Goal: Check status: Check status

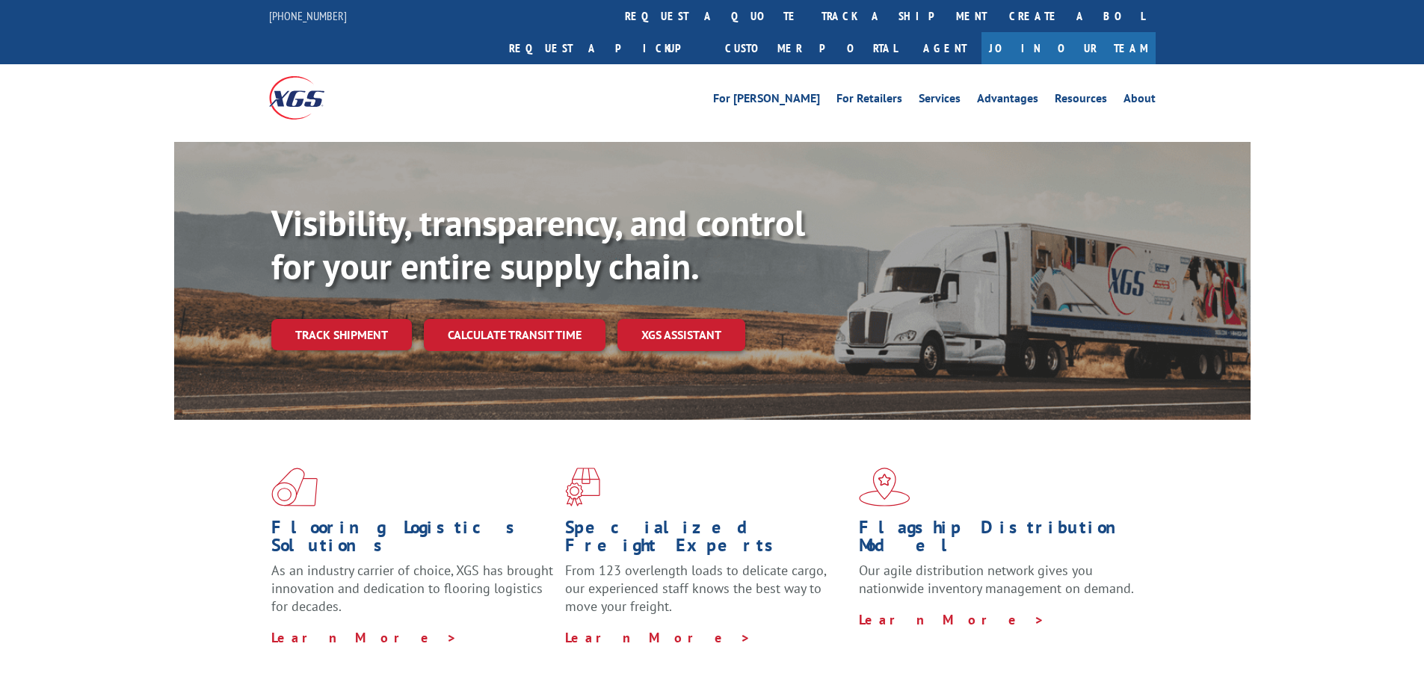
drag, startPoint x: 332, startPoint y: 291, endPoint x: 339, endPoint y: 298, distance: 10.1
click at [331, 319] on link "Track shipment" at bounding box center [341, 334] width 141 height 31
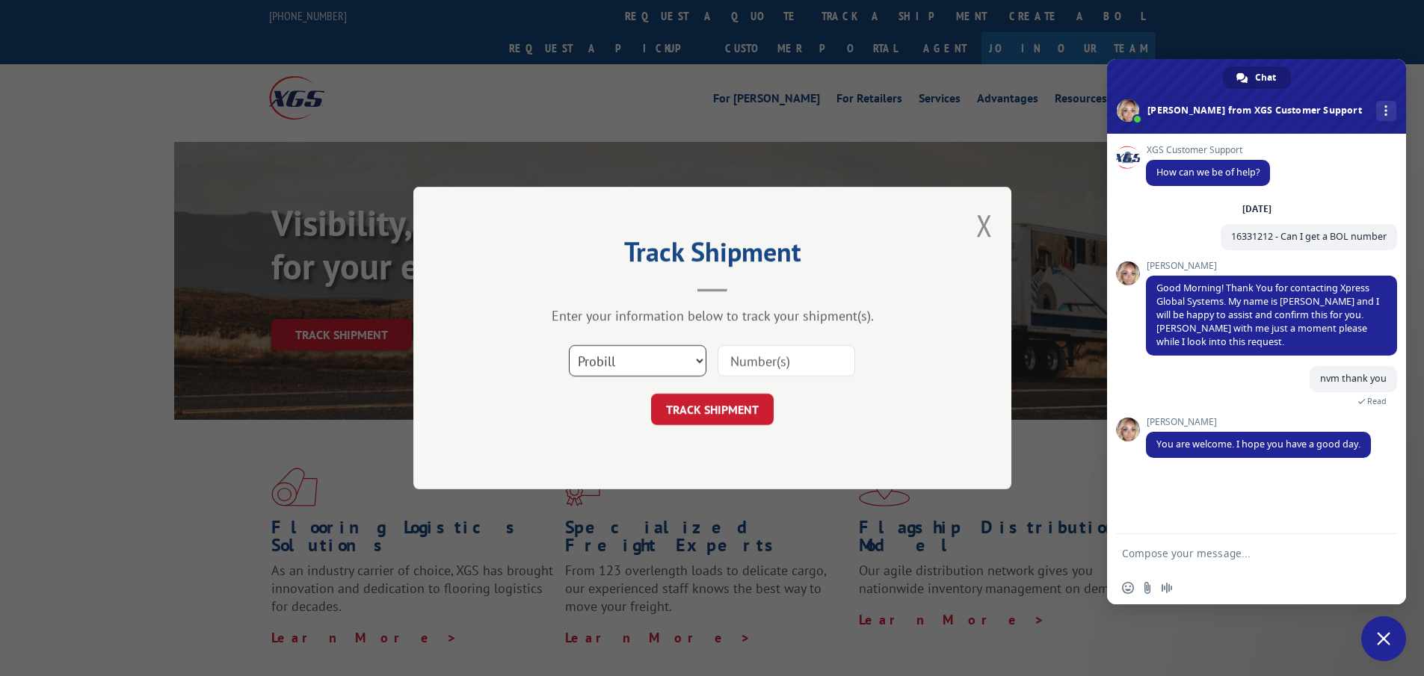
click at [637, 359] on select "Select category... Probill BOL PO" at bounding box center [638, 360] width 138 height 31
select select "po"
click at [569, 345] on select "Select category... Probill BOL PO" at bounding box center [638, 360] width 138 height 31
click at [766, 359] on input at bounding box center [786, 360] width 138 height 31
paste input "25529331"
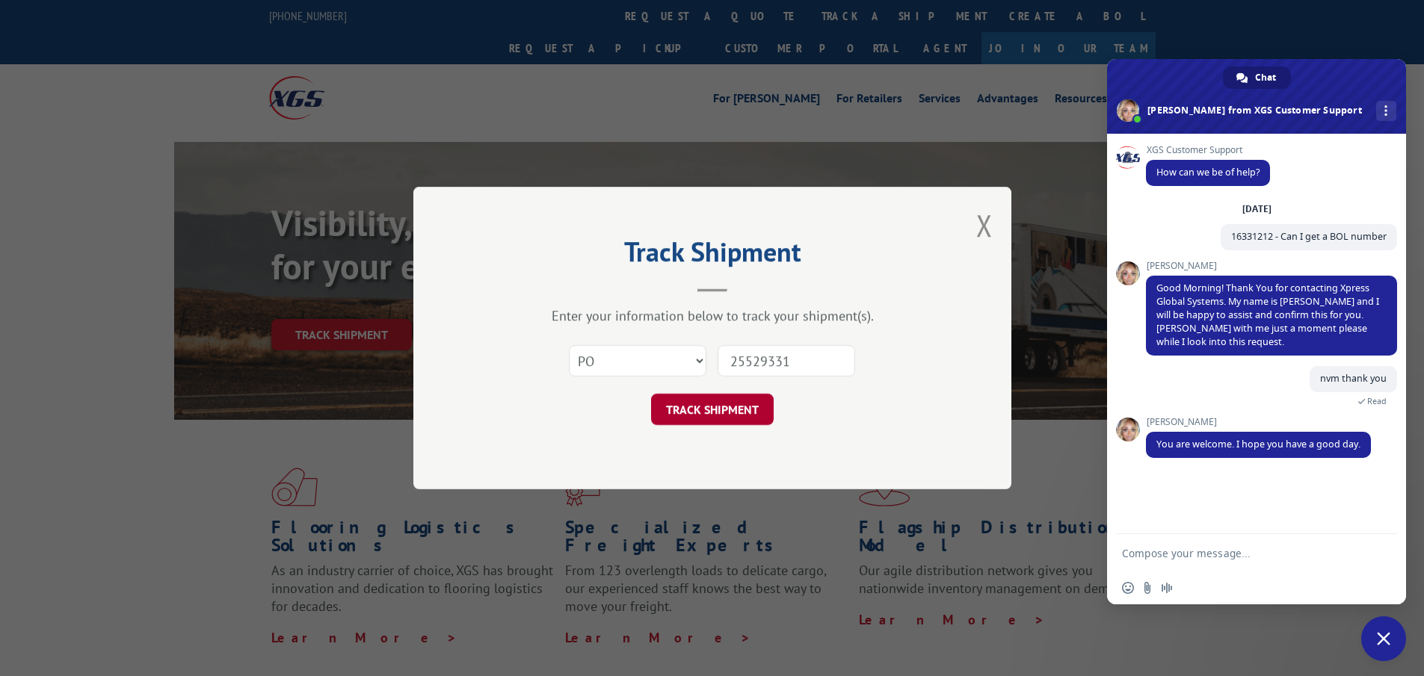
type input "25529331"
click at [728, 416] on button "TRACK SHIPMENT" at bounding box center [712, 409] width 123 height 31
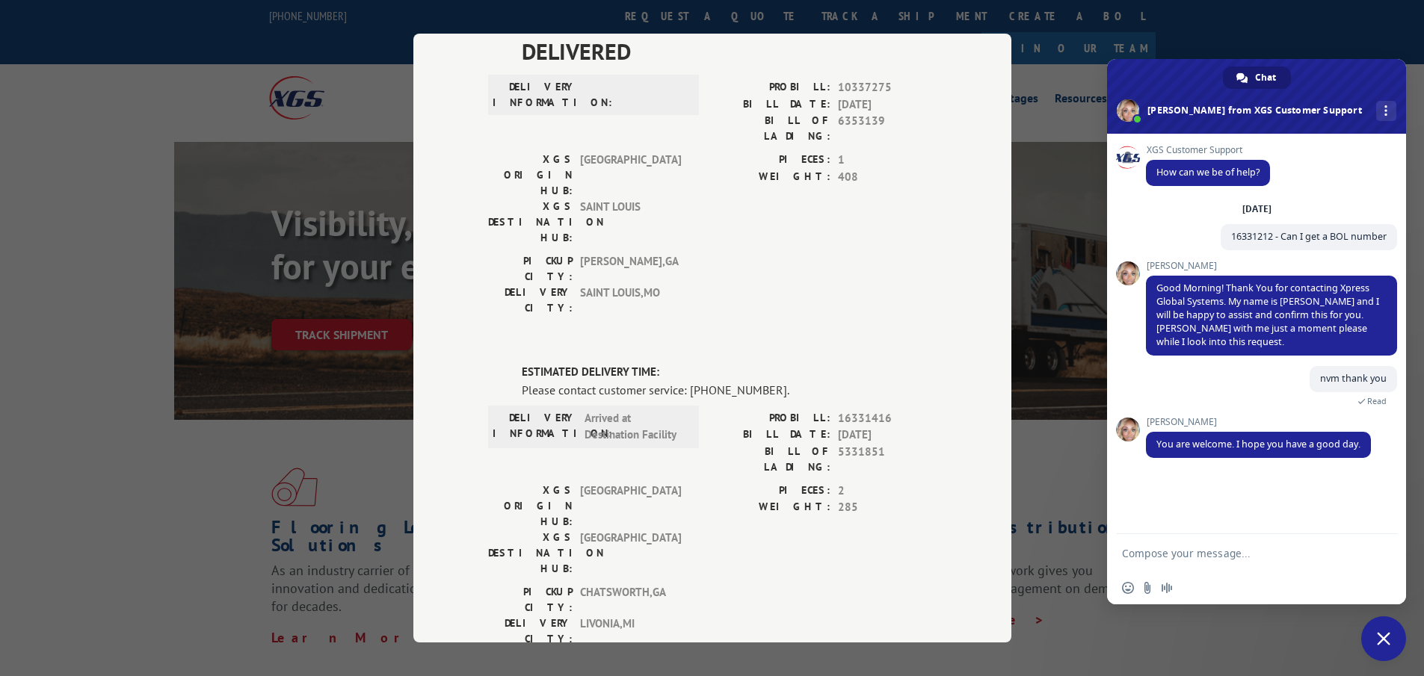
scroll to position [53, 0]
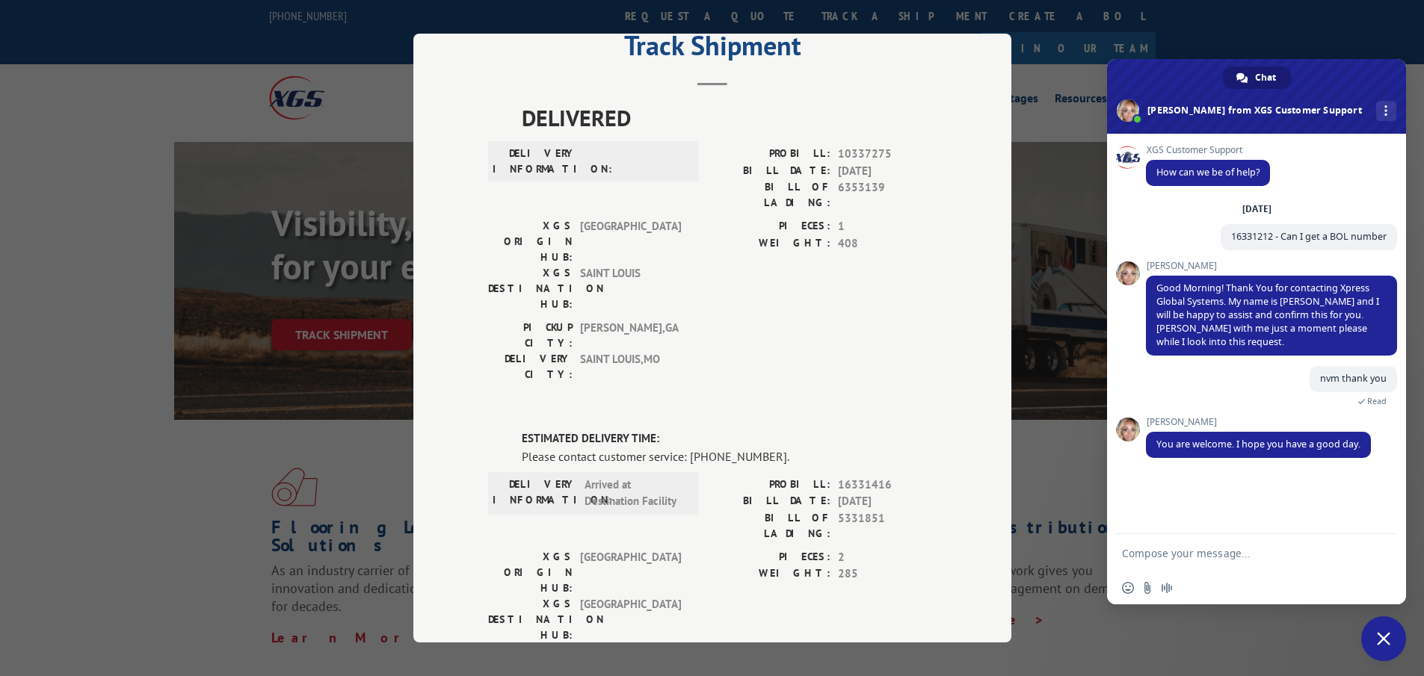
click at [842, 477] on span "16331416" at bounding box center [887, 485] width 99 height 17
copy span "16331416"
click at [1206, 537] on form at bounding box center [1240, 554] width 236 height 40
click at [1217, 543] on form at bounding box center [1240, 554] width 236 height 40
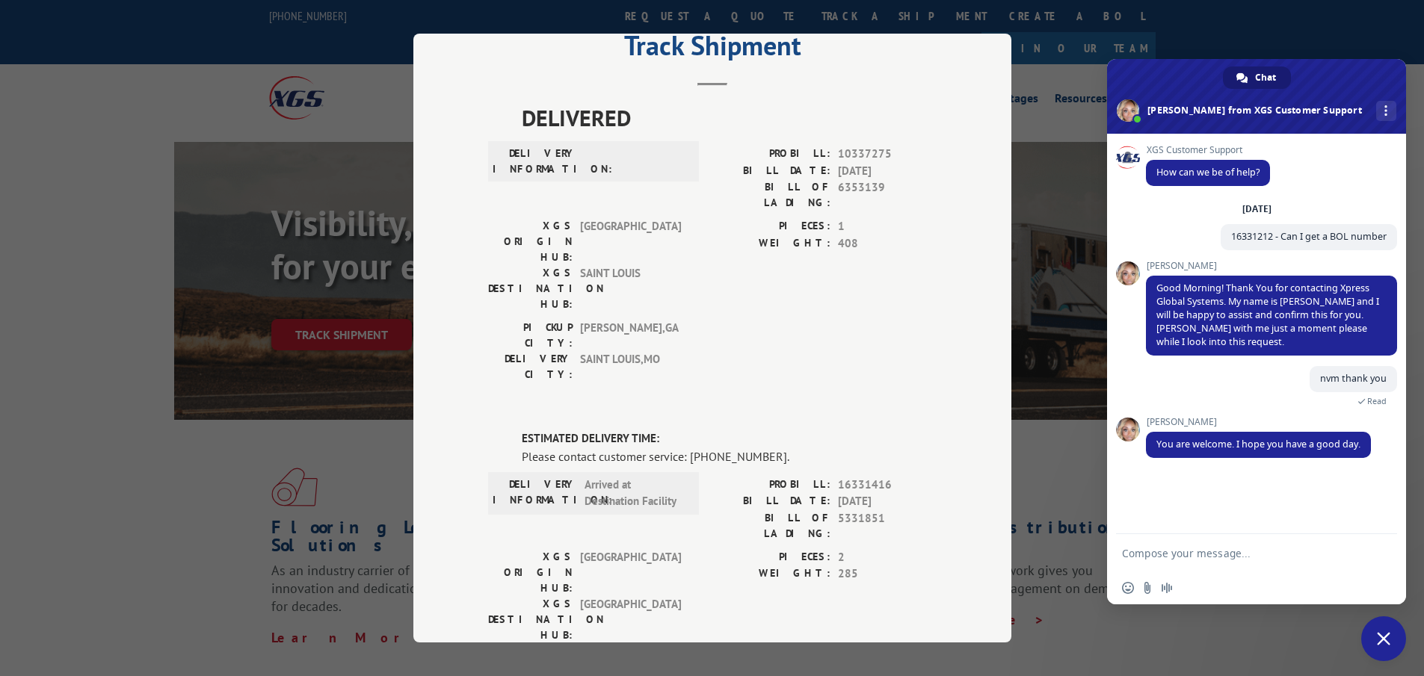
click at [1222, 555] on textarea "Compose your message..." at bounding box center [1240, 553] width 236 height 13
paste textarea "16331416"
type textarea "16331416."
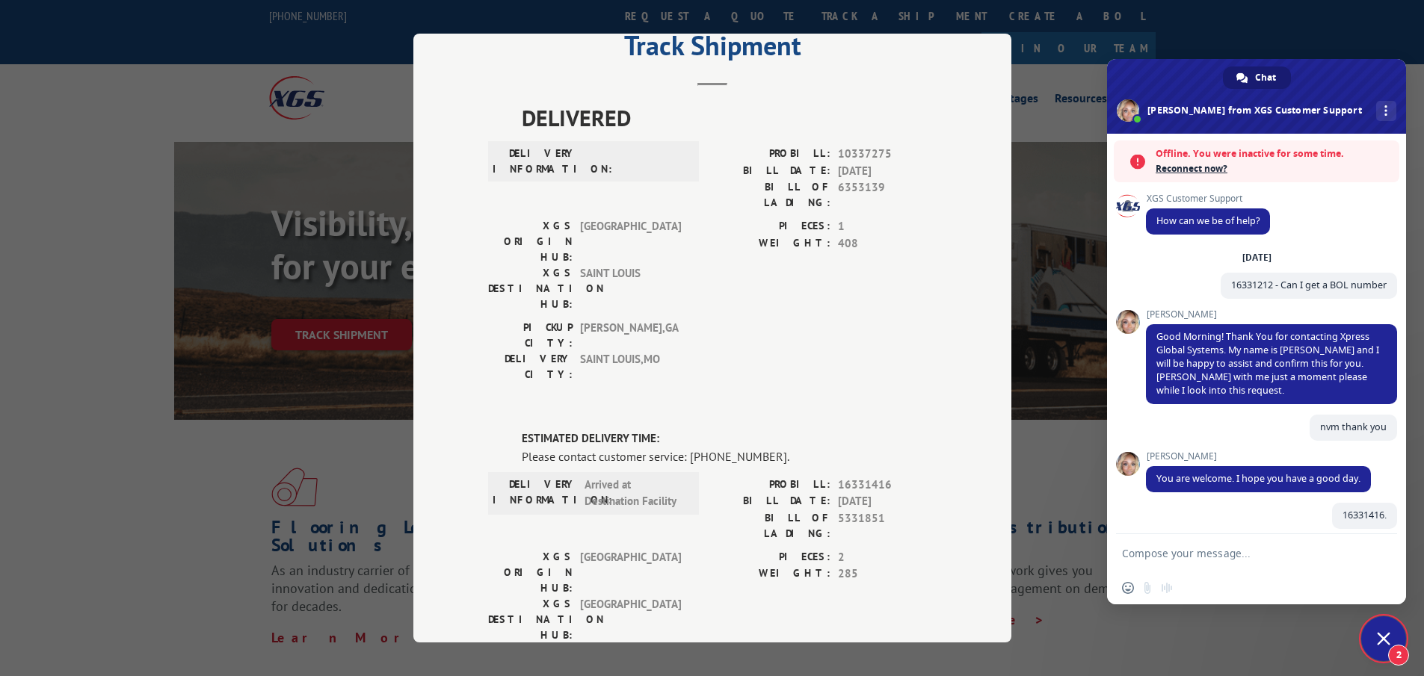
scroll to position [114, 0]
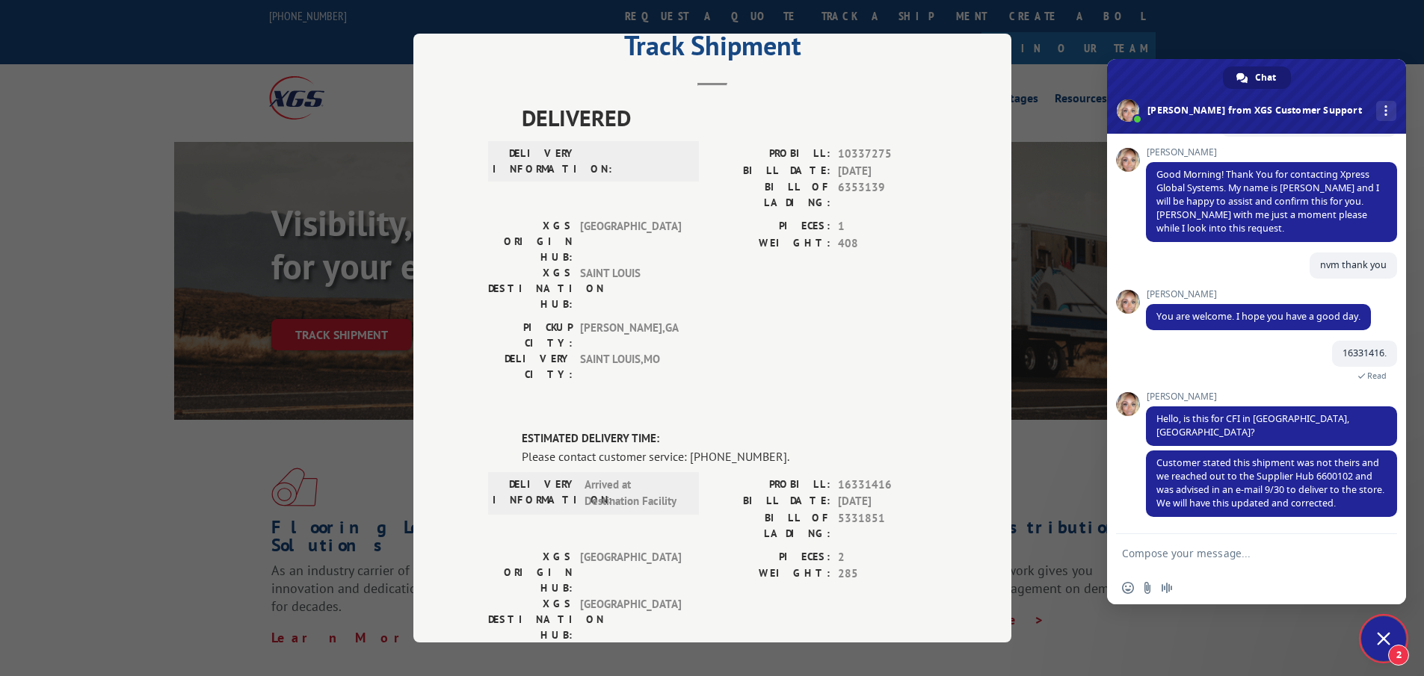
click at [1237, 547] on textarea "Compose your message..." at bounding box center [1240, 553] width 236 height 13
click at [1170, 550] on textarea "is it deliverin to hte sotre otdya ?" at bounding box center [1240, 553] width 236 height 13
type textarea "is it deliverin to hte sotre otdya ?"
click at [1377, 553] on span "Send" at bounding box center [1379, 553] width 11 height 11
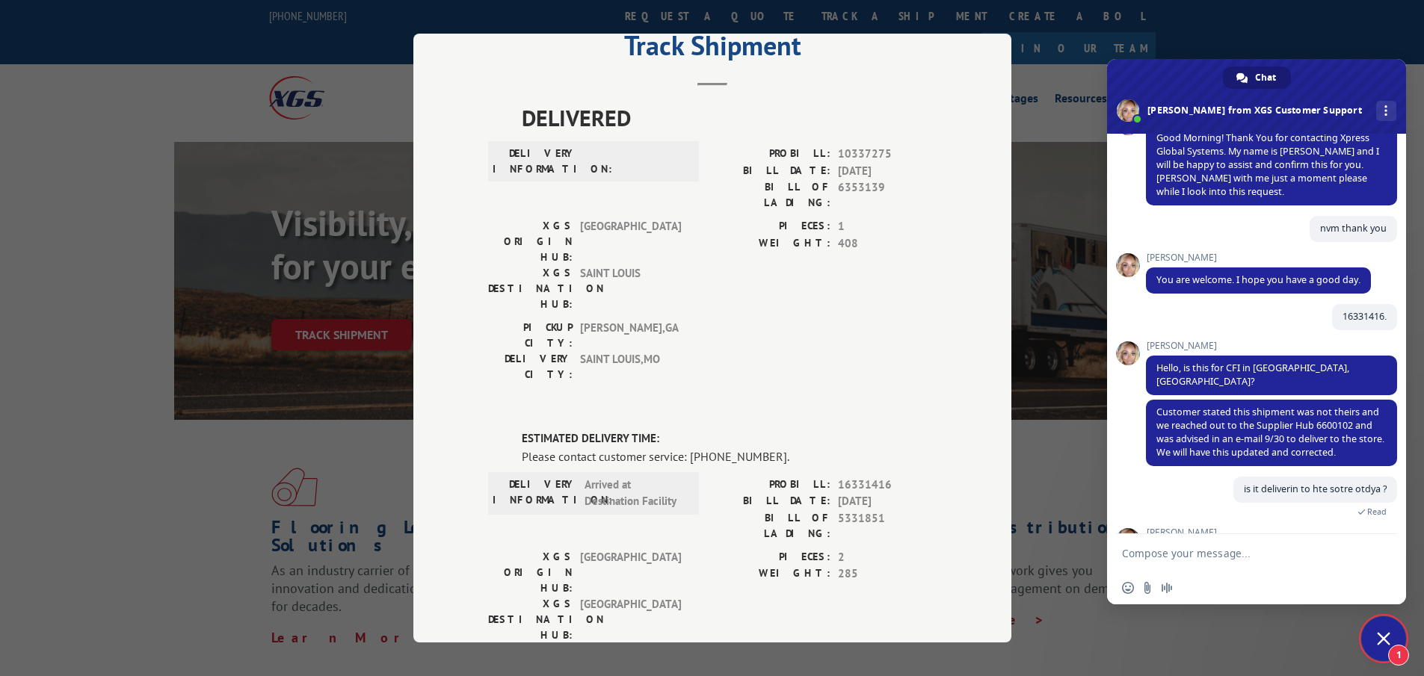
scroll to position [229, 0]
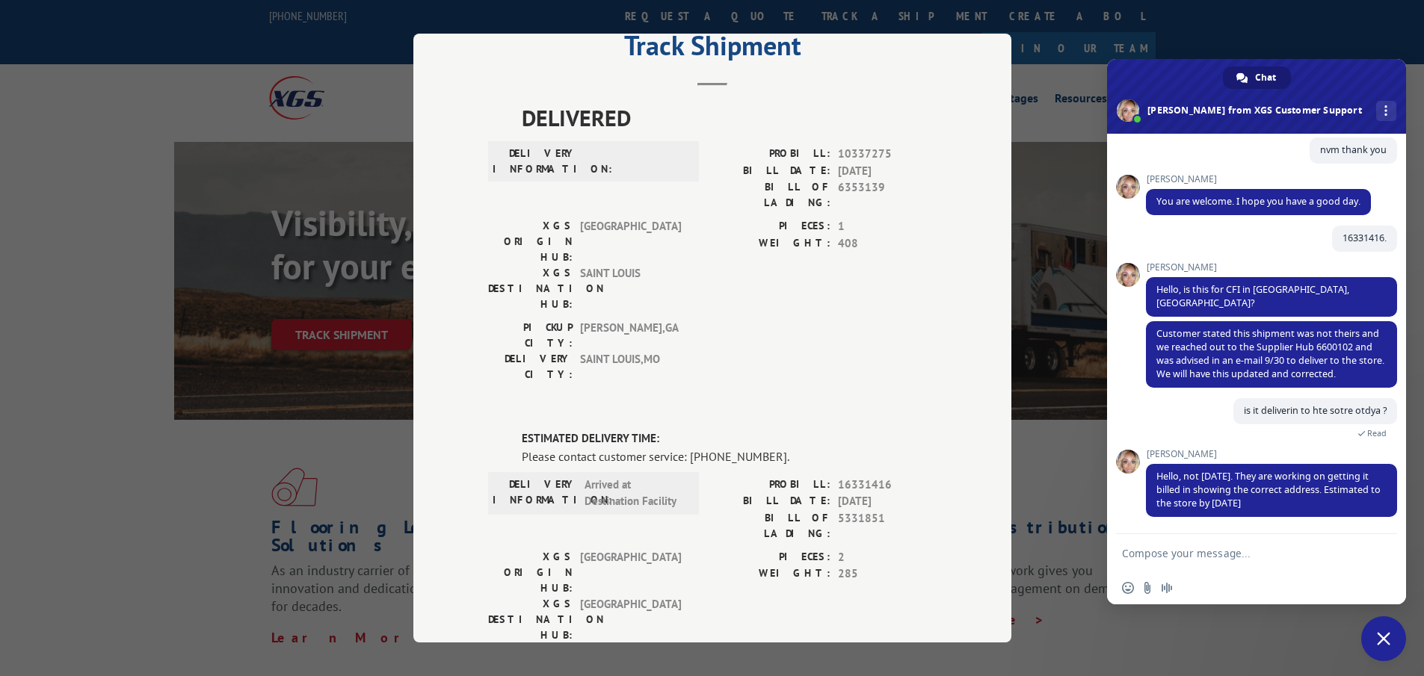
click at [1240, 546] on form at bounding box center [1240, 554] width 236 height 40
click at [1244, 549] on textarea "Compose your message..." at bounding box center [1240, 553] width 236 height 13
click at [1270, 552] on textarea "Compose your message..." at bounding box center [1240, 553] width 236 height 13
type textarea "t"
type textarea "to the store or to [GEOGRAPHIC_DATA] ?"
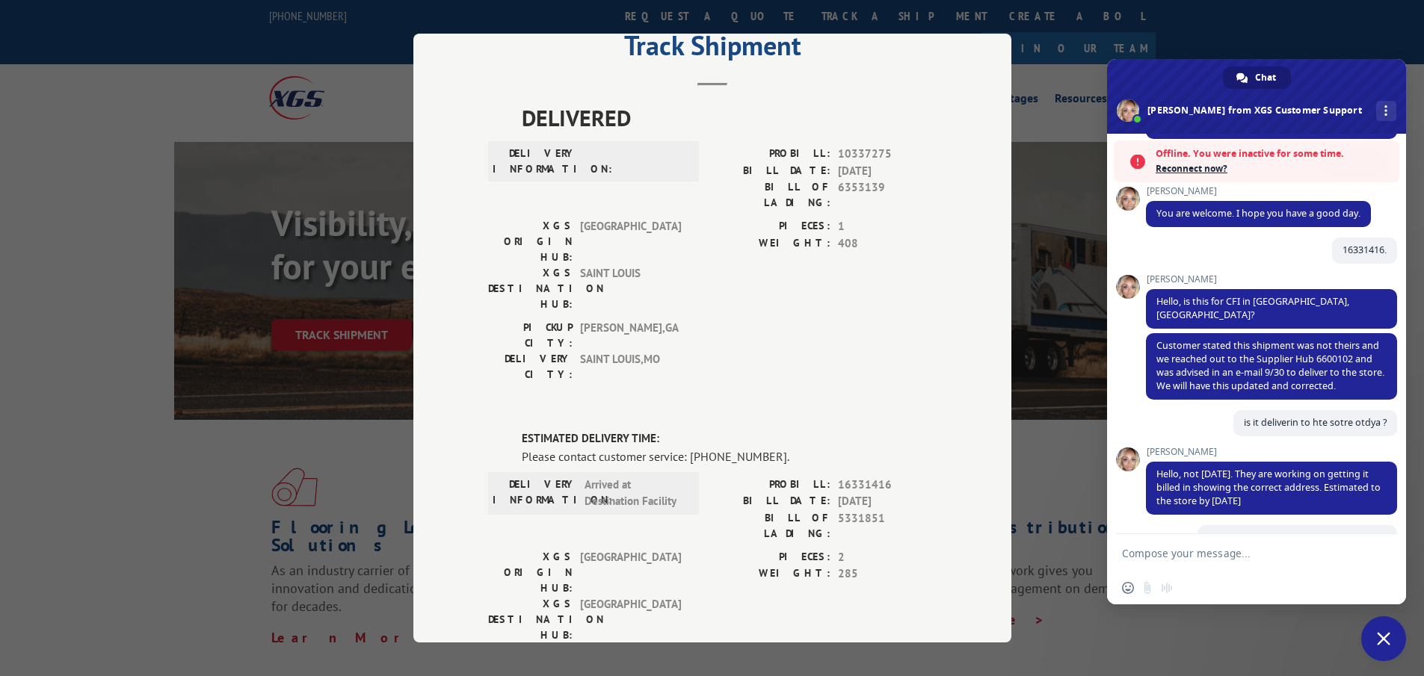
scroll to position [374, 0]
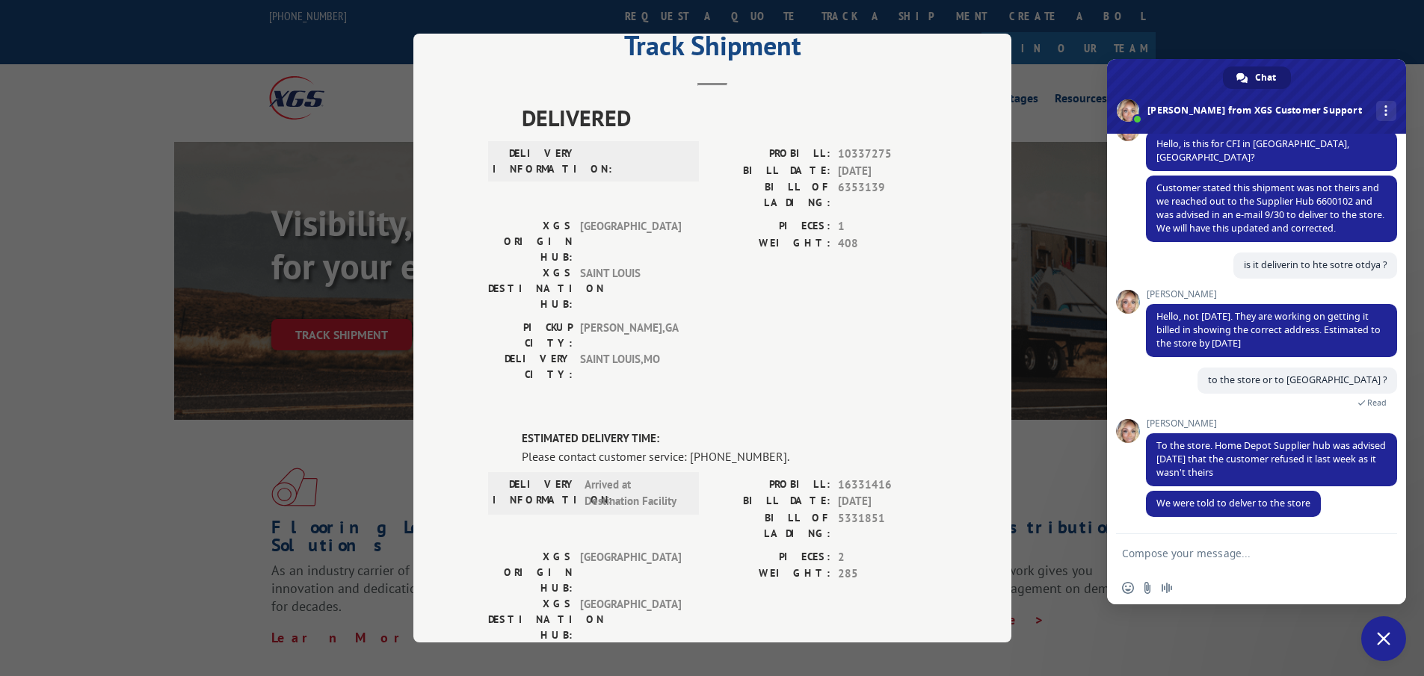
click at [1260, 540] on form at bounding box center [1240, 554] width 236 height 40
click at [1194, 548] on textarea "Compose your message..." at bounding box center [1240, 553] width 236 height 13
type textarea "okay , thank you"
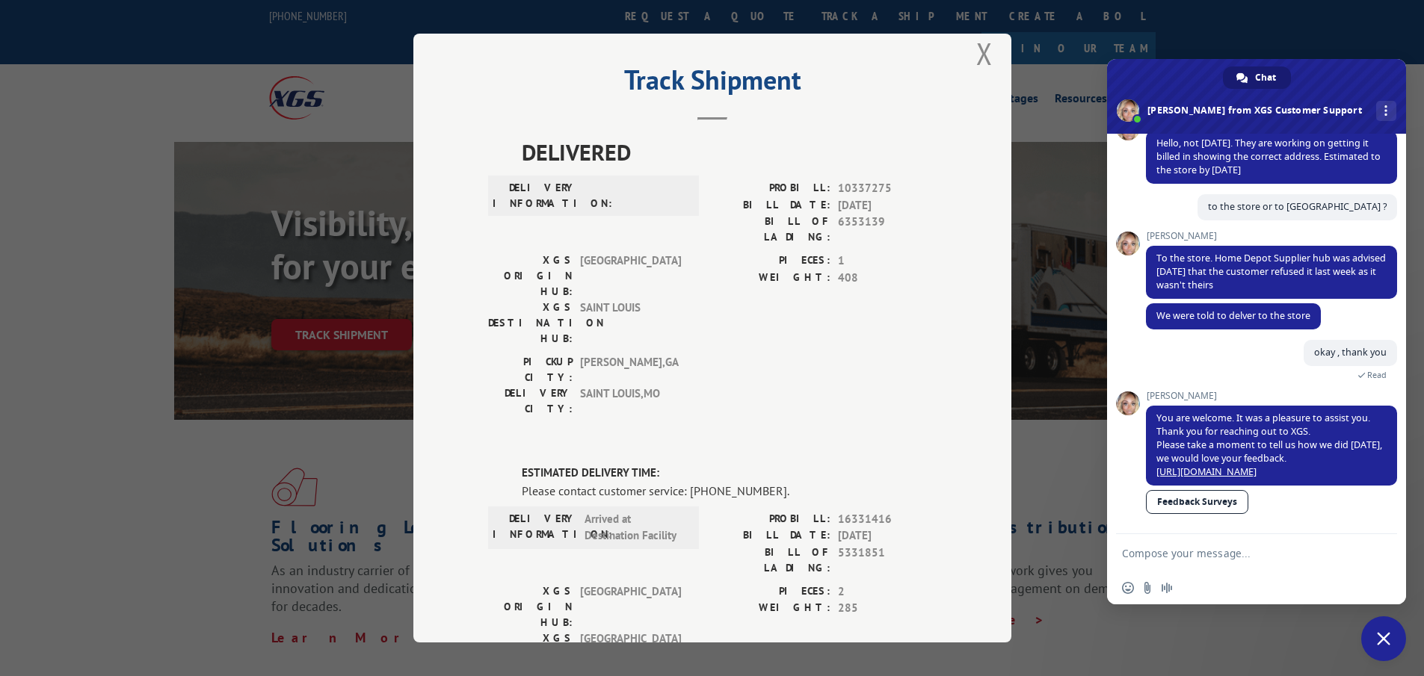
scroll to position [0, 0]
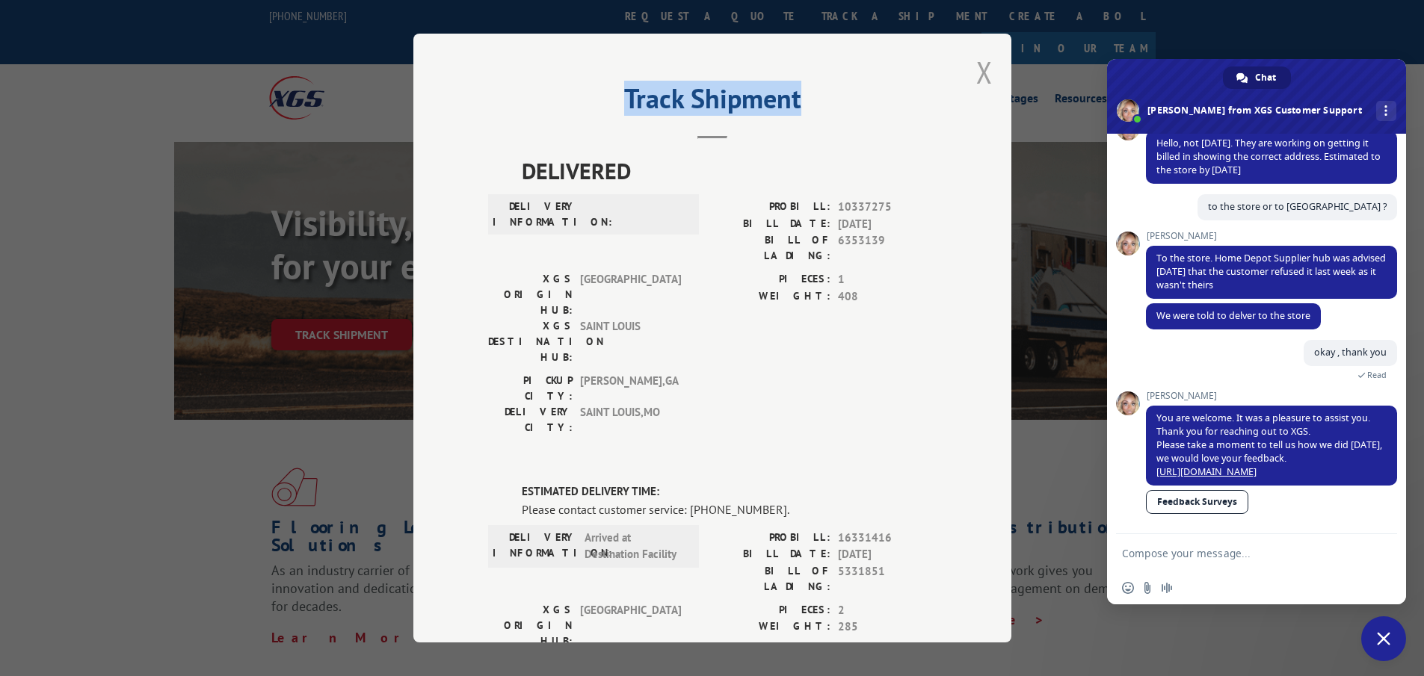
click at [970, 73] on div "Track Shipment DELIVERED DELIVERY INFORMATION: PROBILL: 10337275 BILL DATE: [DA…" at bounding box center [712, 338] width 598 height 609
click at [978, 62] on button "Close modal" at bounding box center [984, 72] width 16 height 40
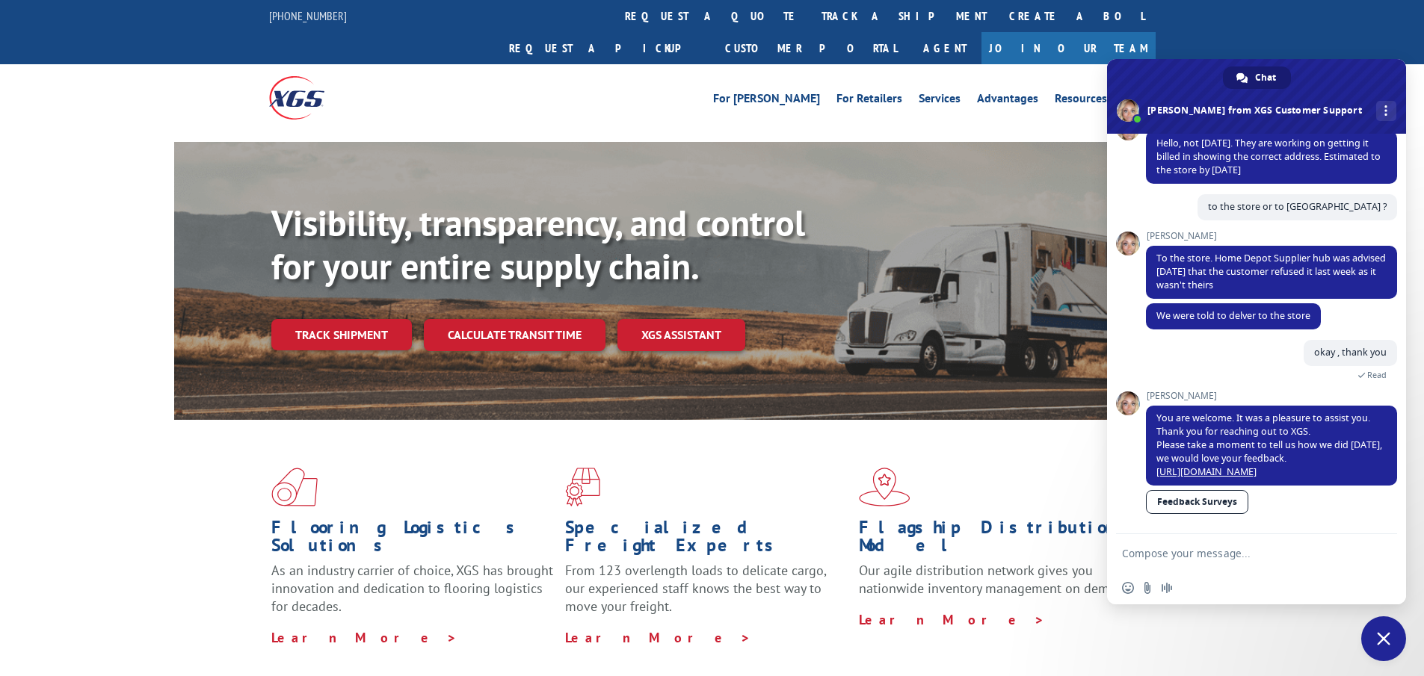
click at [392, 319] on link "Track shipment" at bounding box center [341, 334] width 141 height 31
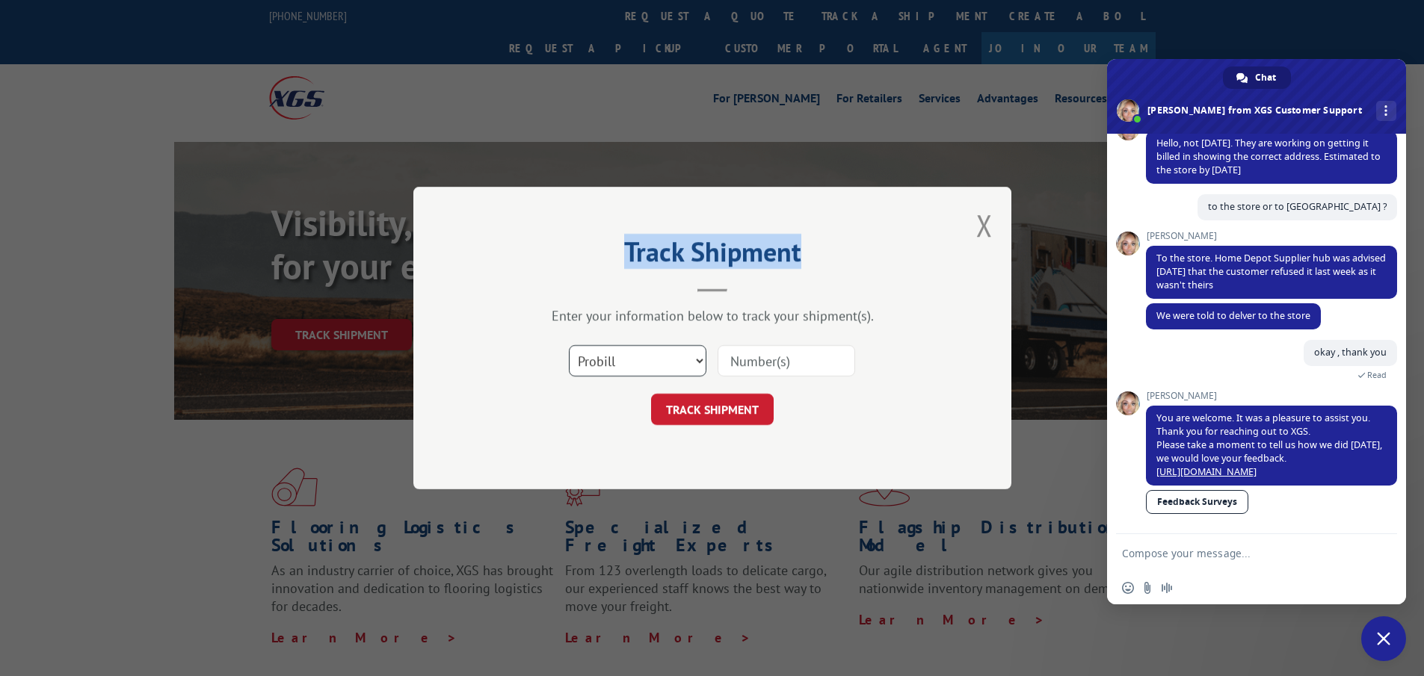
click at [614, 354] on select "Select category... Probill BOL PO" at bounding box center [638, 360] width 138 height 31
select select "po"
click at [569, 345] on select "Select category... Probill BOL PO" at bounding box center [638, 360] width 138 height 31
click at [754, 348] on input at bounding box center [786, 360] width 138 height 31
paste input "62522674"
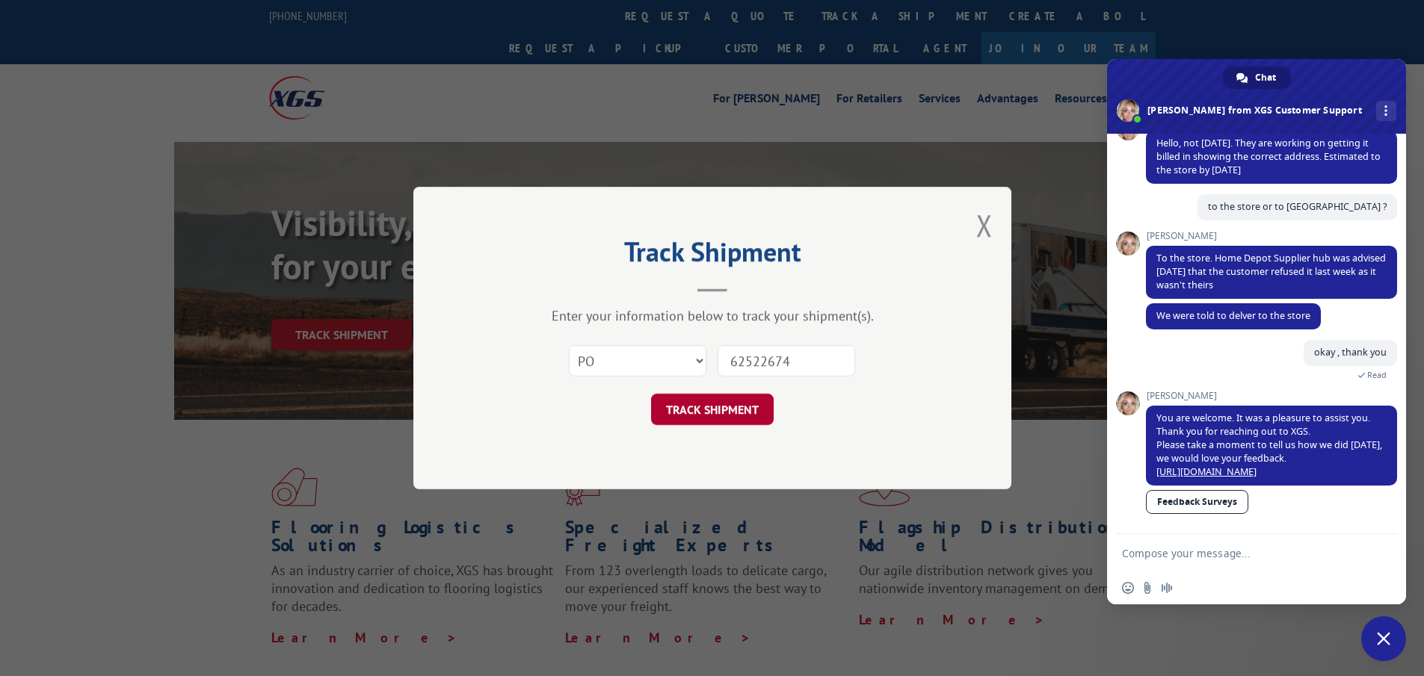
type input "62522674"
click at [703, 417] on button "TRACK SHIPMENT" at bounding box center [712, 409] width 123 height 31
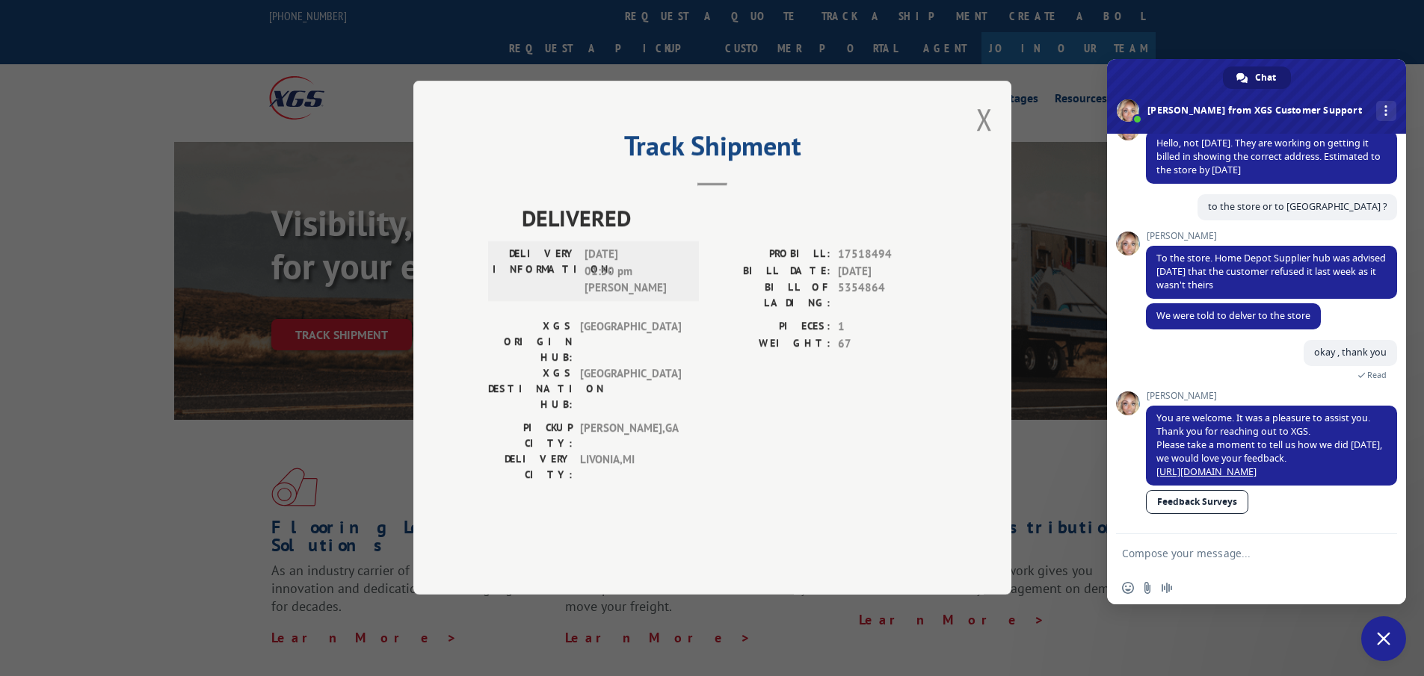
click at [871, 264] on span "17518494" at bounding box center [887, 255] width 99 height 17
copy span "17518494"
click at [1193, 551] on textarea "Compose your message..." at bounding box center [1240, 553] width 236 height 13
paste textarea "17518494"
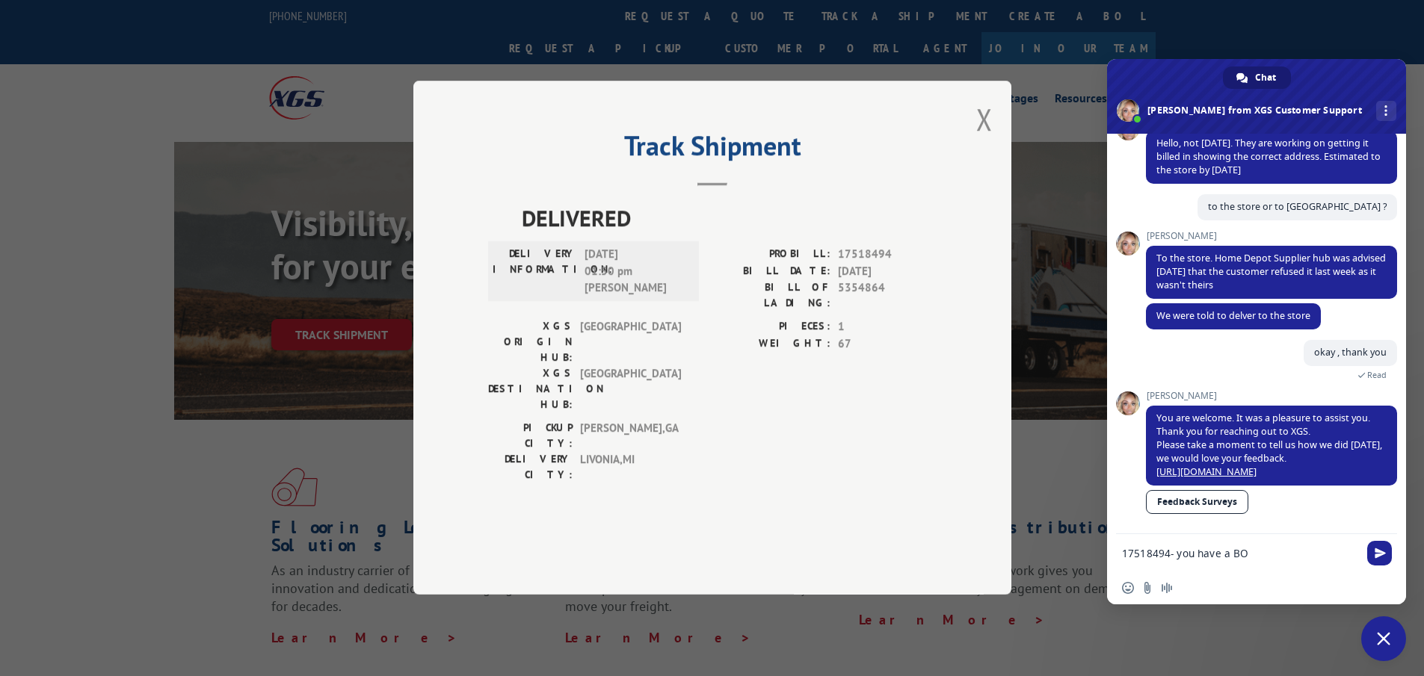
type textarea "17518494- you have a BOl"
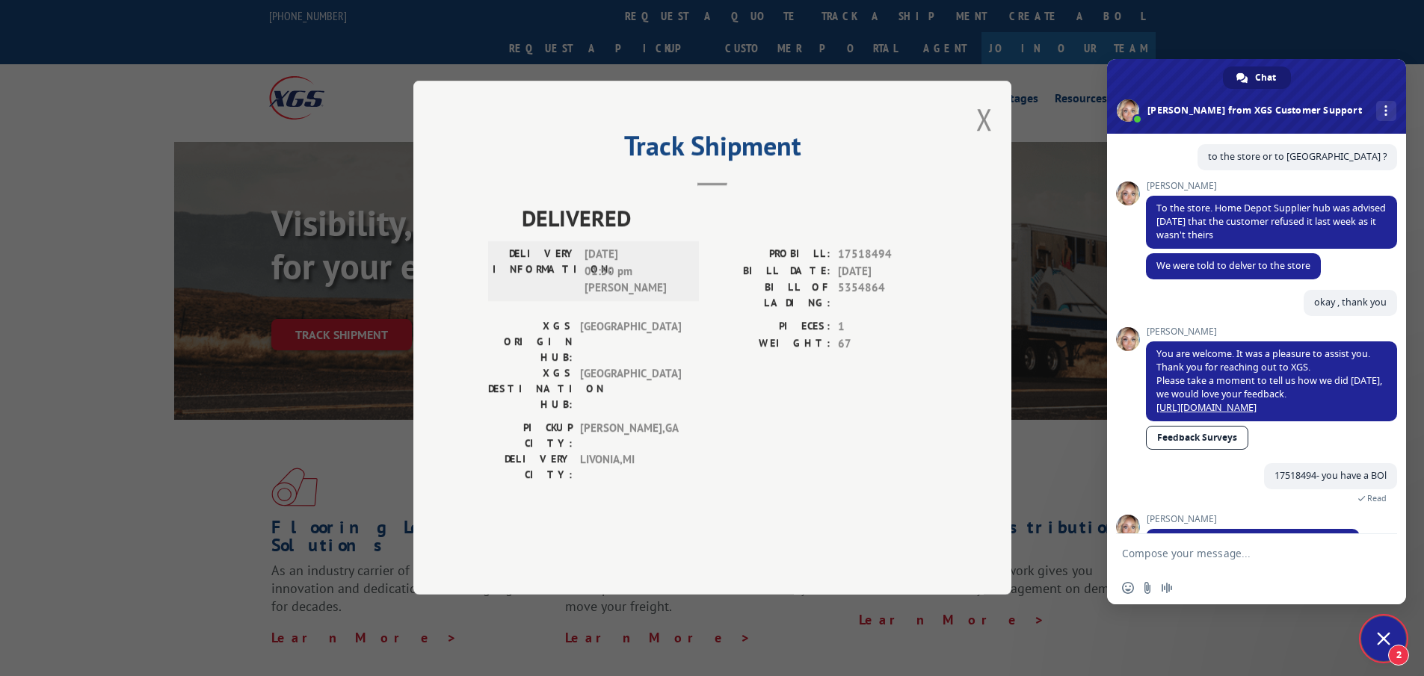
scroll to position [684, 0]
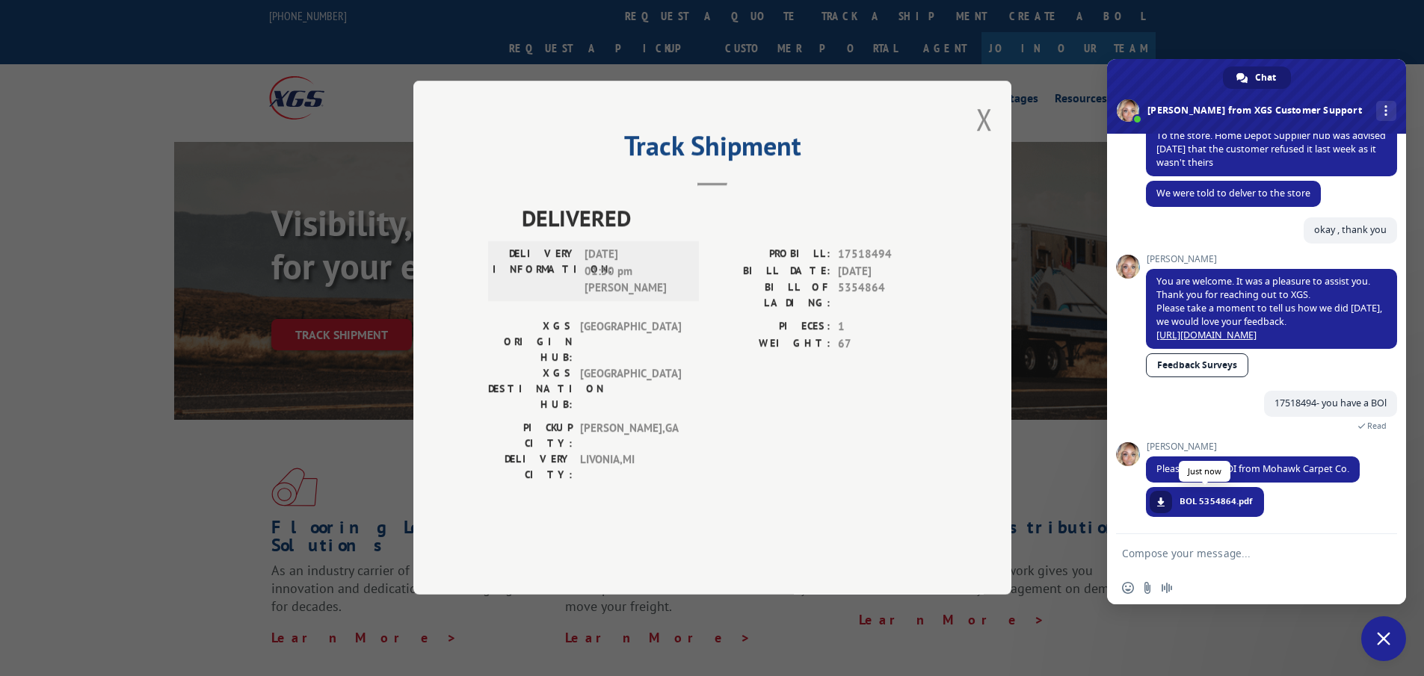
click at [1162, 500] on span at bounding box center [1160, 502] width 9 height 9
click at [1223, 356] on link "Feedback Surveys" at bounding box center [1197, 366] width 102 height 24
